Goal: Navigation & Orientation: Find specific page/section

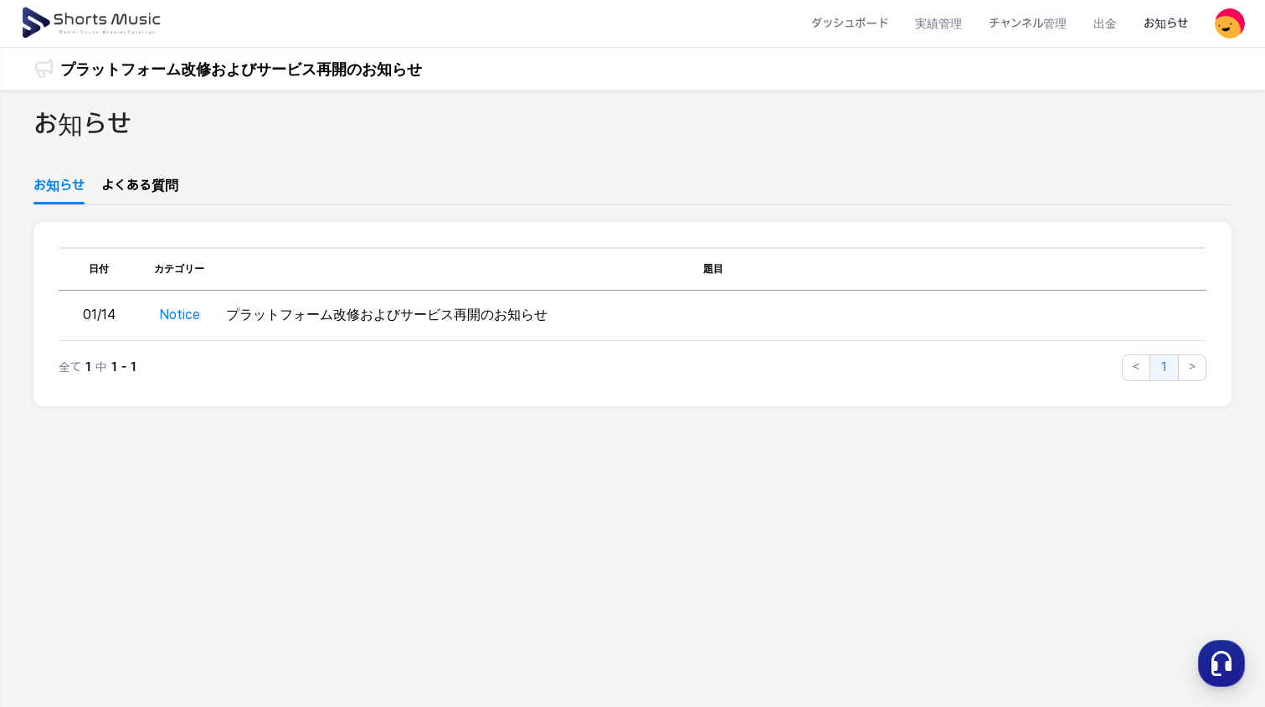
click at [157, 188] on link "よくある質問" at bounding box center [139, 190] width 77 height 28
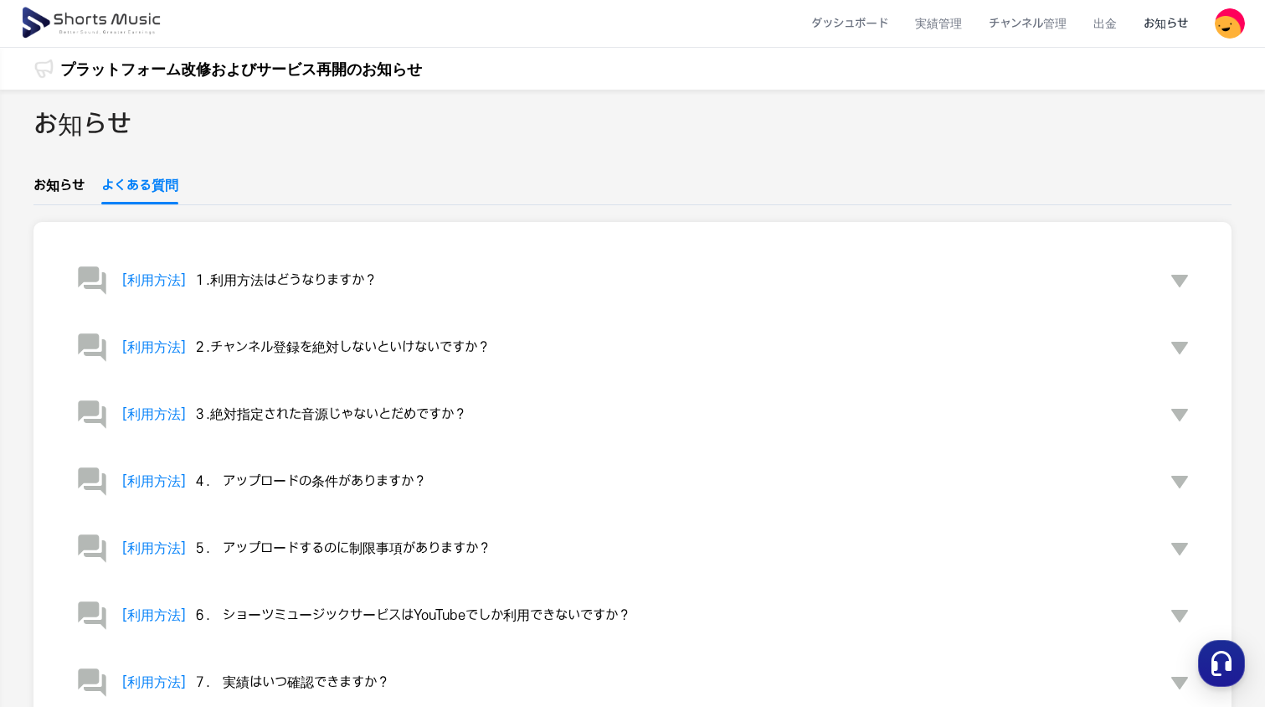
click at [68, 187] on link "お知らせ" at bounding box center [58, 190] width 51 height 28
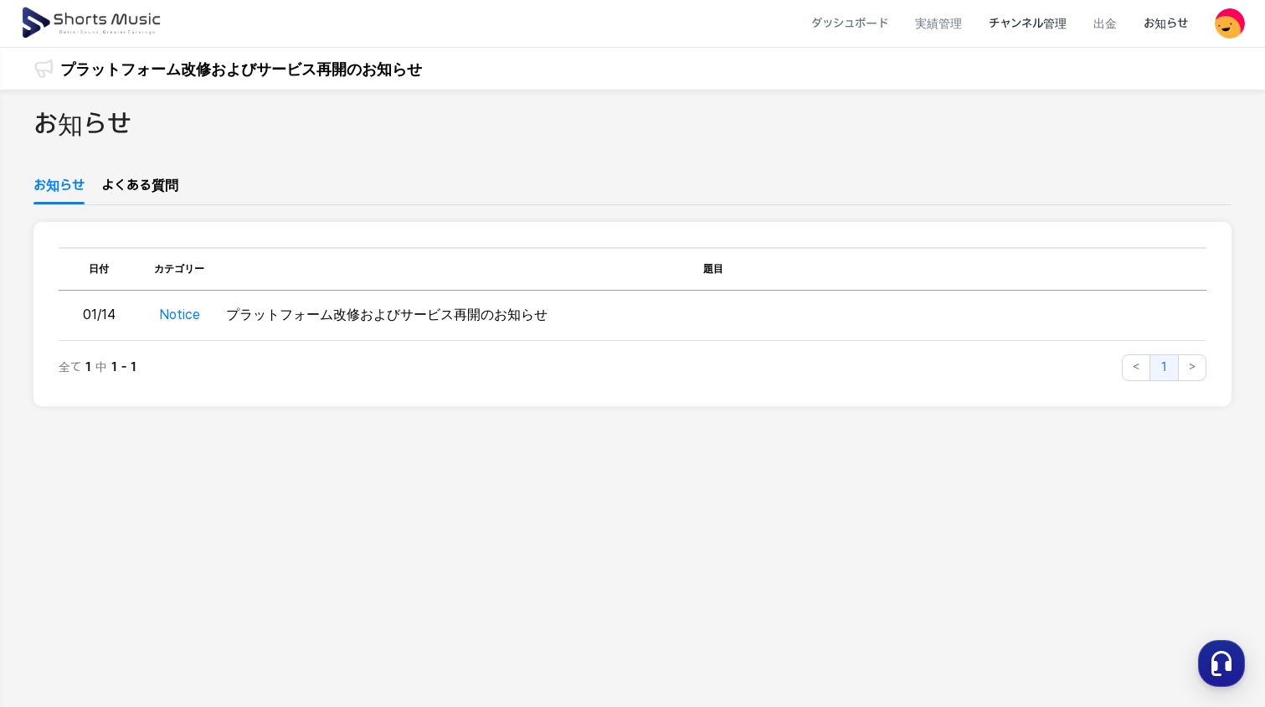
click at [1020, 20] on li "チャンネル管理" at bounding box center [1027, 24] width 105 height 44
click at [1022, 23] on li "チャンネル管理" at bounding box center [1027, 24] width 105 height 44
click at [846, 27] on li "ダッシュボード" at bounding box center [850, 24] width 104 height 44
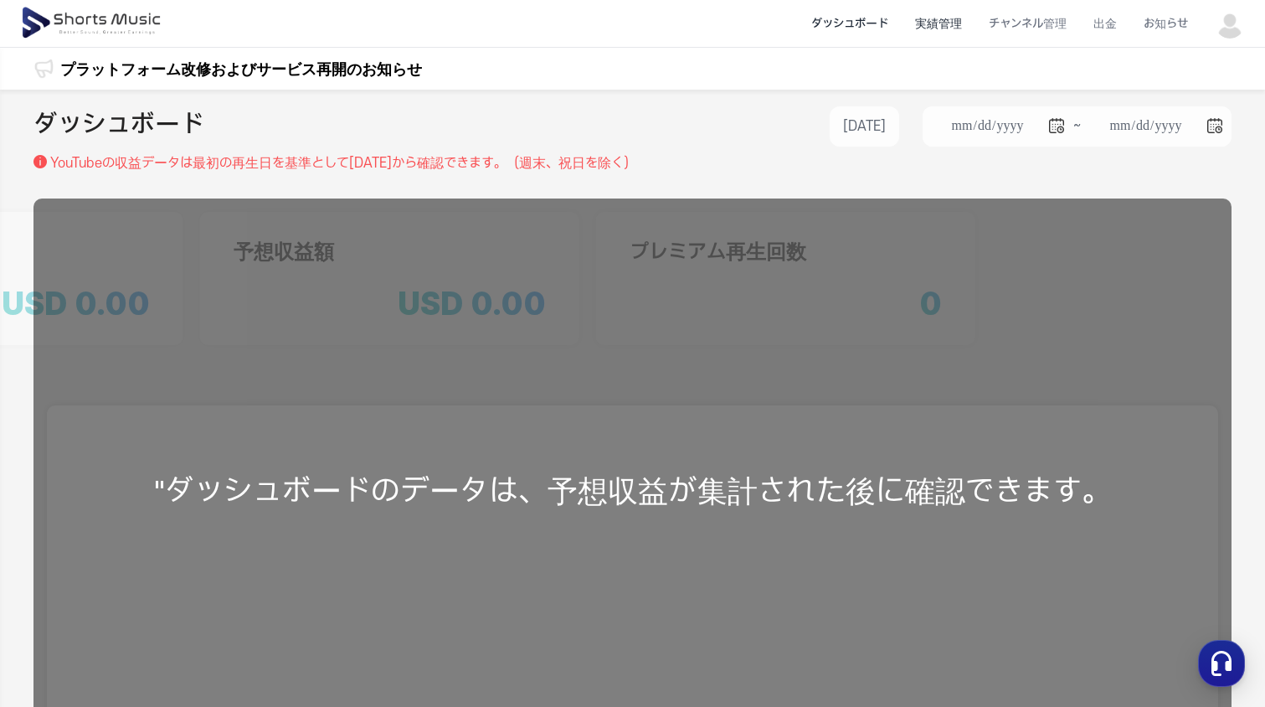
click at [947, 23] on li "実績管理" at bounding box center [939, 24] width 74 height 44
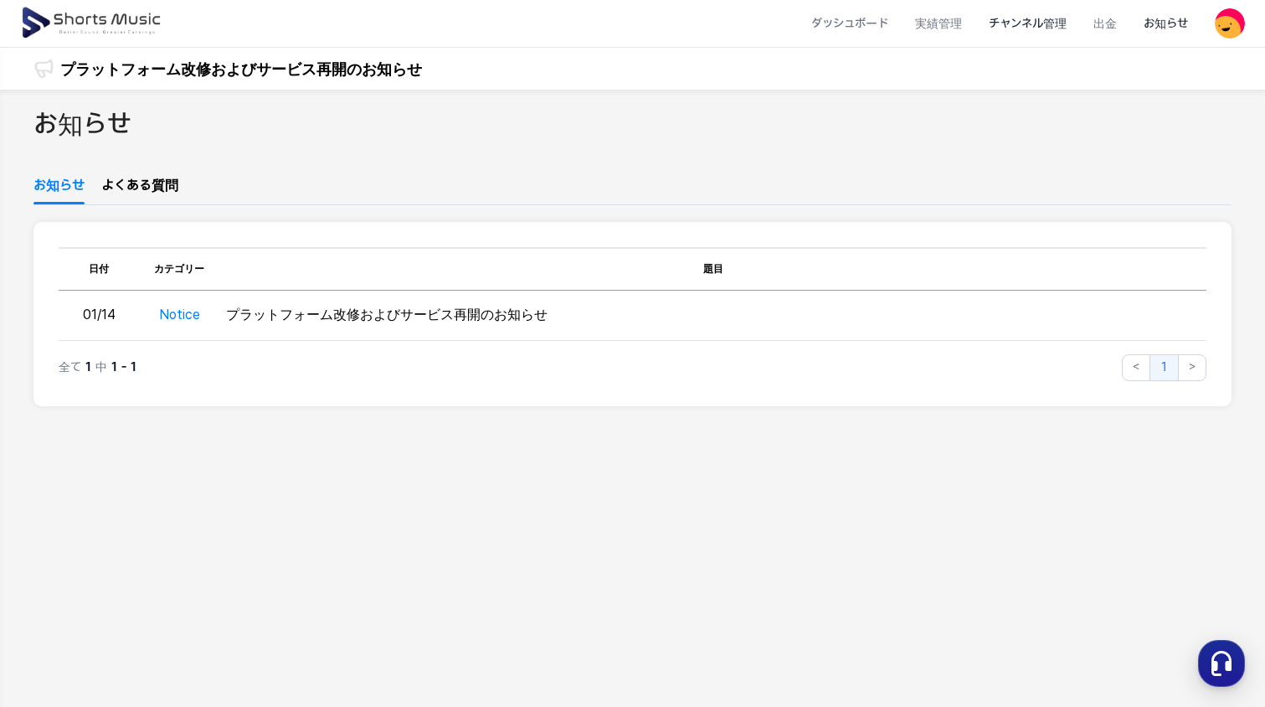
click at [1032, 26] on li "チャンネル管理" at bounding box center [1027, 24] width 105 height 44
